Goal: Task Accomplishment & Management: Use online tool/utility

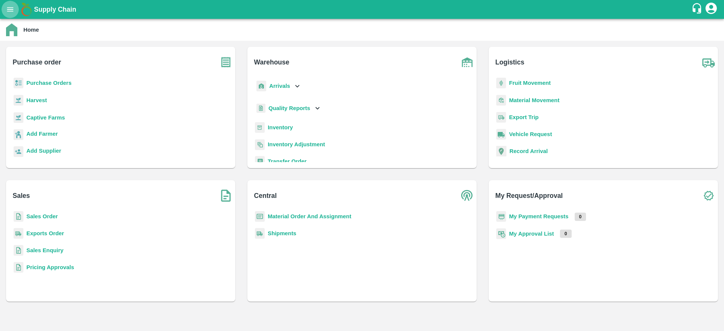
click at [11, 5] on icon "open drawer" at bounding box center [10, 9] width 8 height 8
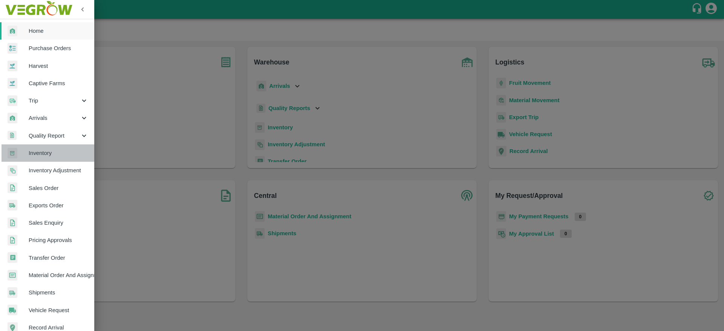
click at [49, 148] on link "Inventory" at bounding box center [47, 153] width 94 height 17
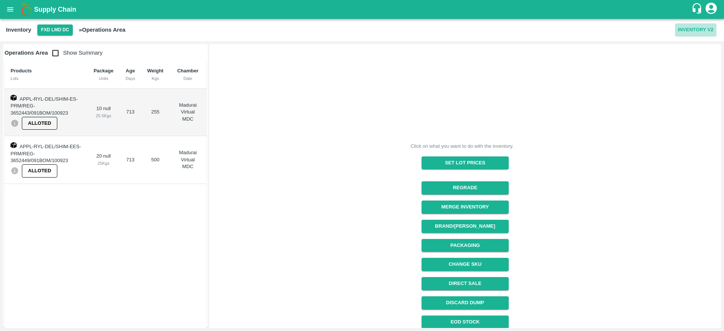
click at [693, 26] on button "Inventory V2" at bounding box center [696, 29] width 42 height 13
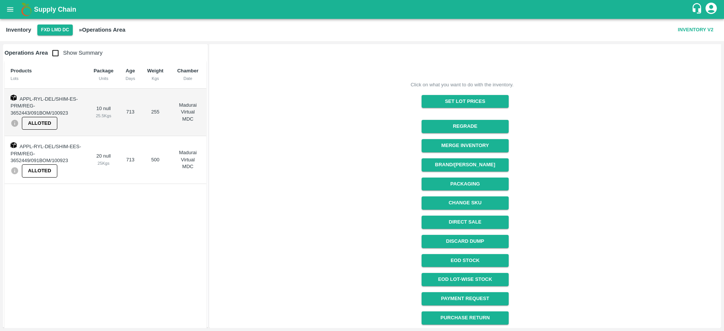
scroll to position [23, 0]
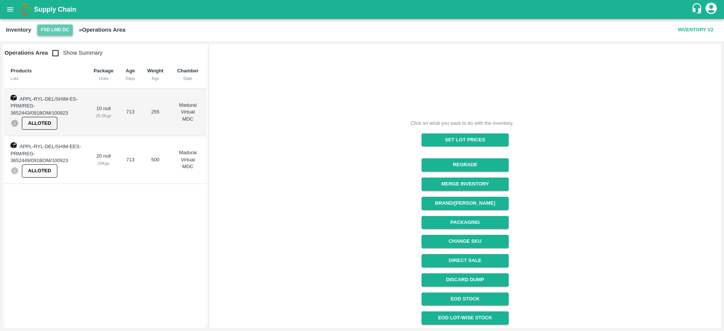
click at [57, 29] on button "FXD LMD DC" at bounding box center [54, 30] width 35 height 11
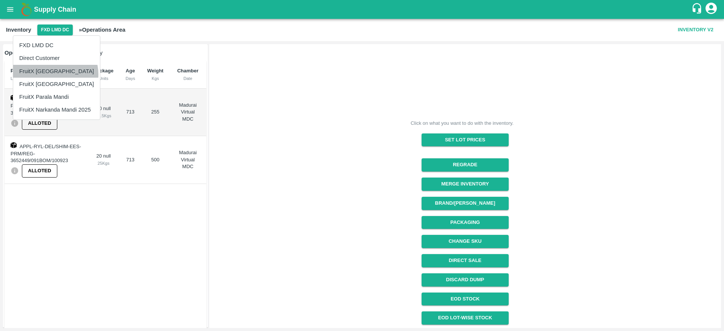
click at [54, 75] on li "FruitX Bangalore" at bounding box center [56, 71] width 87 height 13
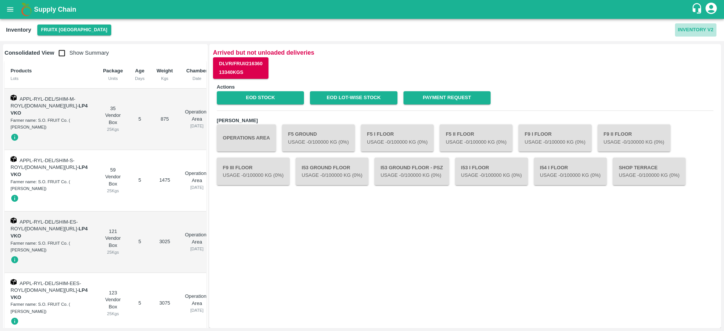
click at [681, 33] on button "Inventory V2" at bounding box center [696, 29] width 42 height 13
click at [260, 148] on button "Operations Area" at bounding box center [246, 138] width 59 height 27
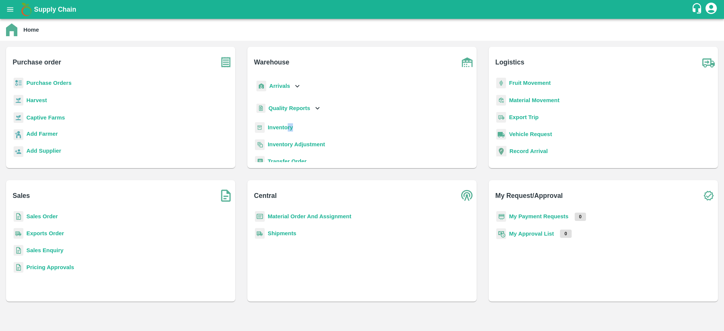
drag, startPoint x: 294, startPoint y: 130, endPoint x: 289, endPoint y: 128, distance: 5.5
click at [289, 128] on div "Inventory" at bounding box center [362, 130] width 217 height 17
click at [289, 128] on b "Inventory" at bounding box center [280, 128] width 25 height 6
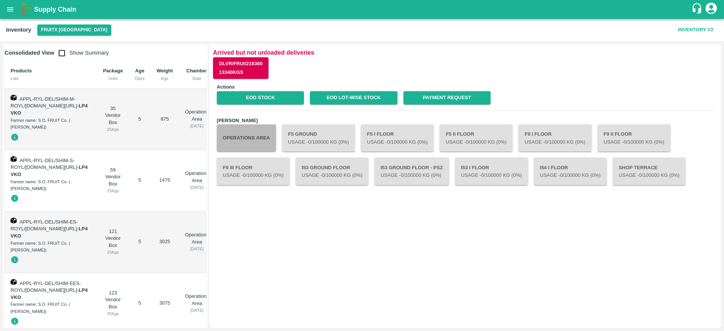
click at [252, 148] on button "Operations Area" at bounding box center [246, 138] width 59 height 27
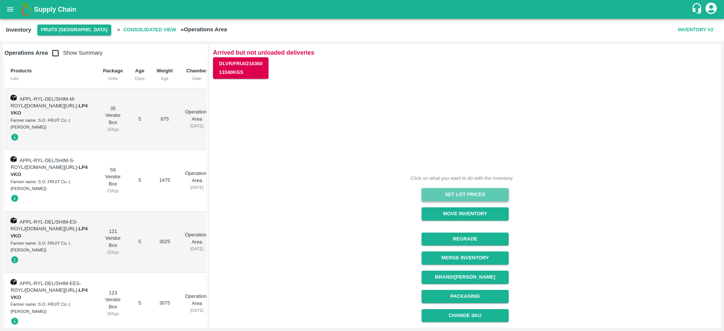
click at [460, 188] on button "Set Lot Prices" at bounding box center [465, 194] width 87 height 13
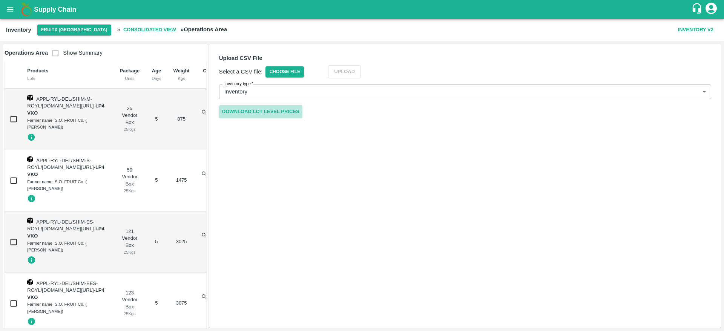
click at [275, 111] on link "Download Lot Level Prices" at bounding box center [260, 111] width 83 height 13
click at [278, 72] on span "Choose File" at bounding box center [285, 71] width 38 height 11
click at [0, 0] on input "Choose File" at bounding box center [0, 0] width 0 height 0
click at [363, 72] on button "Upload" at bounding box center [356, 71] width 33 height 13
